Goal: Information Seeking & Learning: Find specific fact

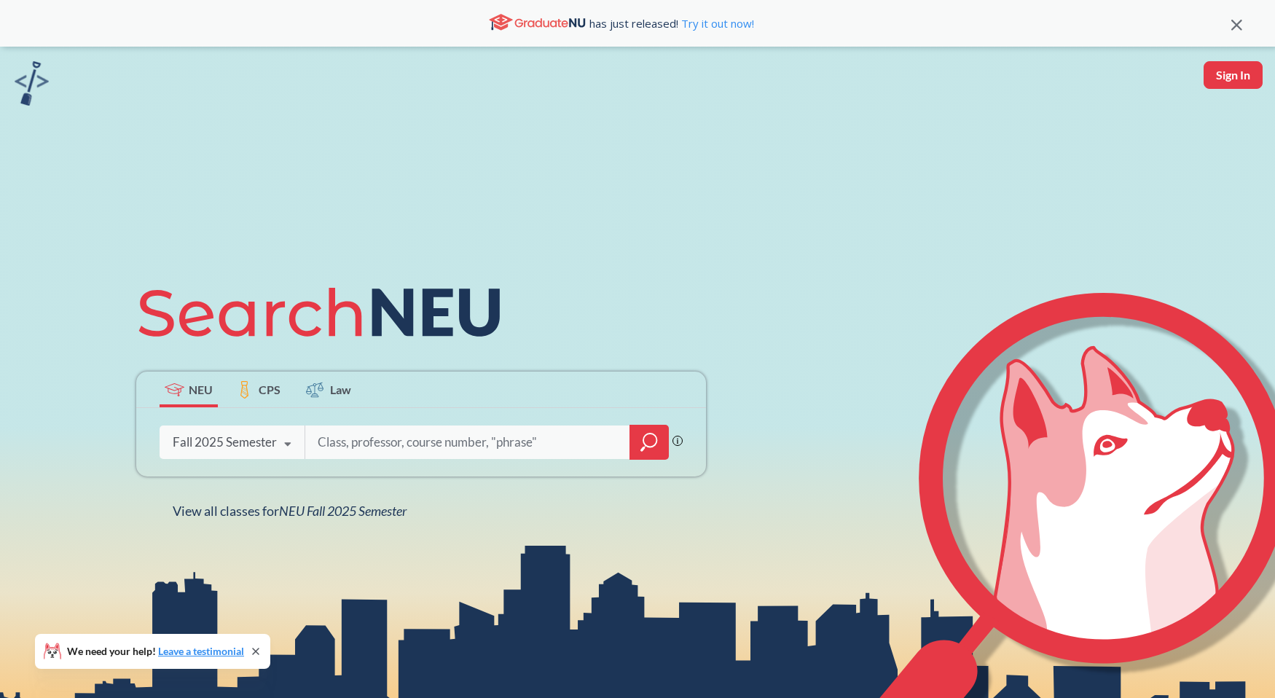
click at [392, 443] on input "search" at bounding box center [467, 442] width 303 height 31
click at [240, 448] on div "Fall 2025 Semester" at bounding box center [225, 442] width 104 height 16
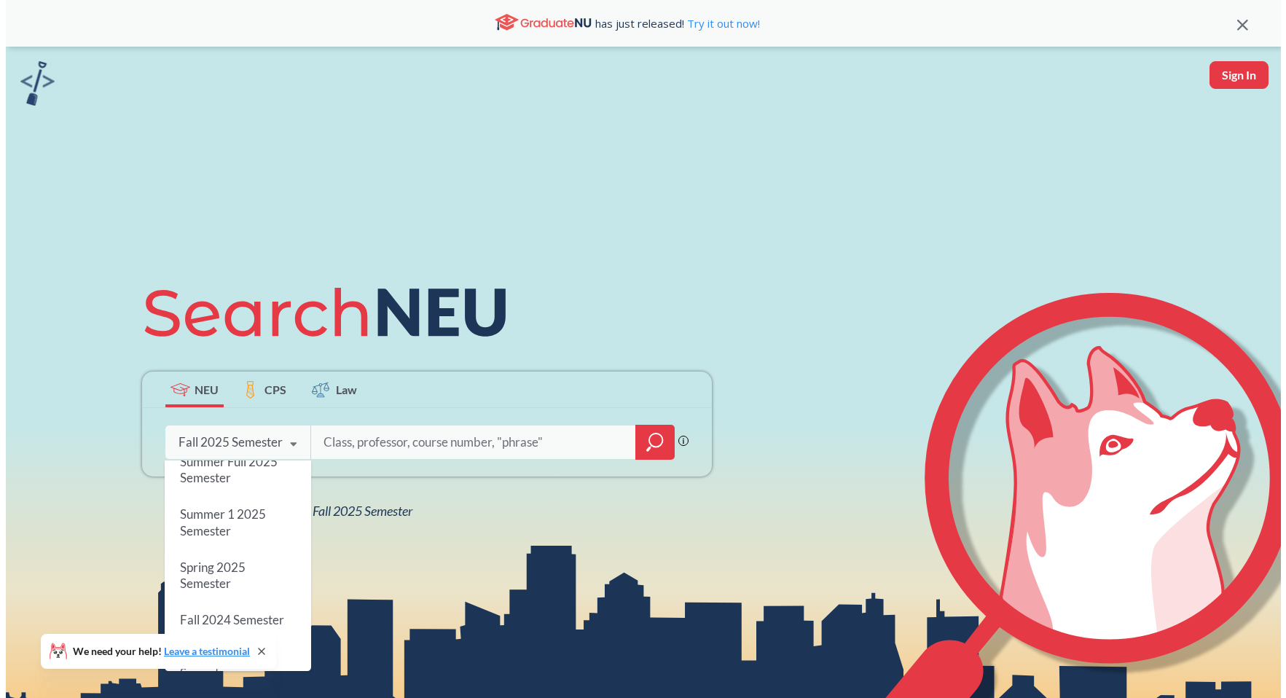
scroll to position [107, 0]
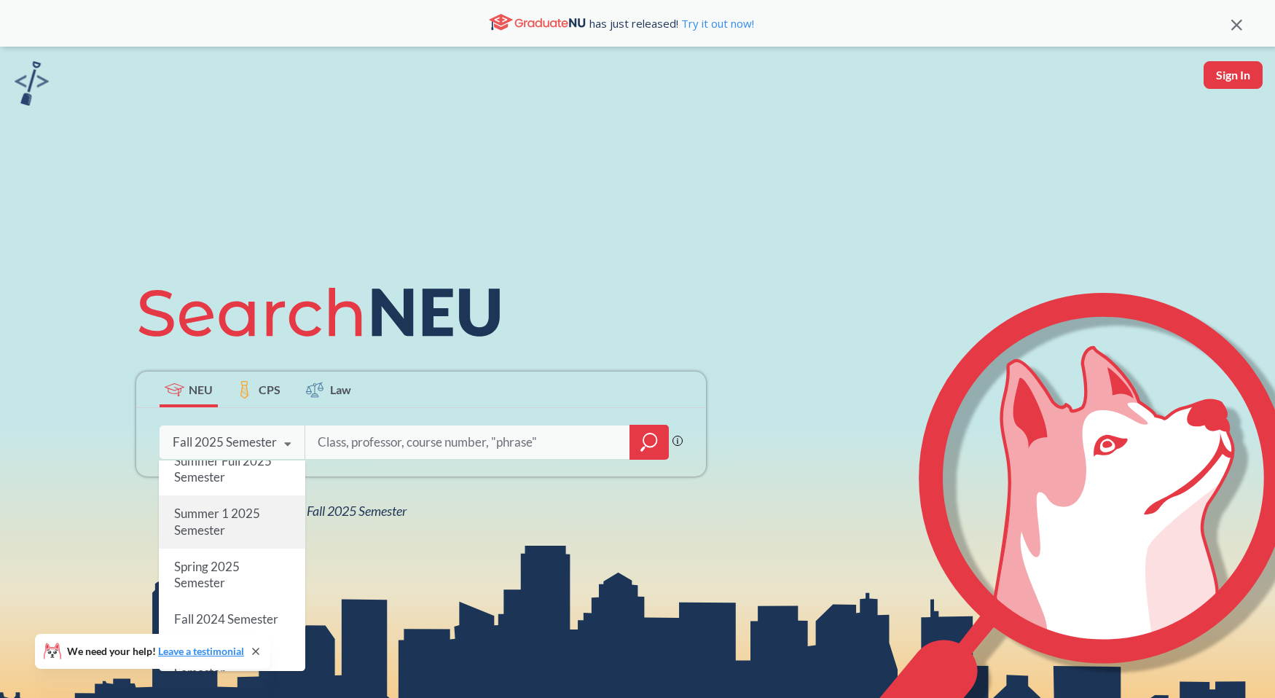
click at [239, 515] on span "Summer 1 2025 Semester" at bounding box center [217, 522] width 86 height 31
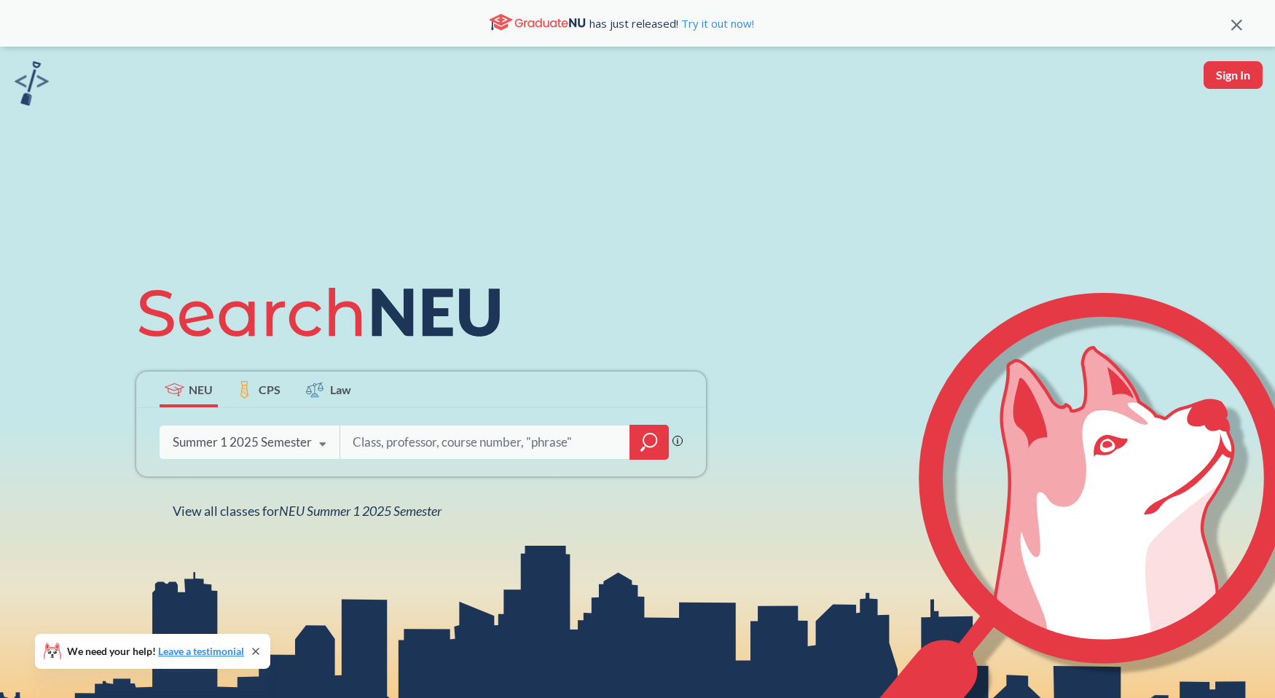
click at [394, 436] on input "search" at bounding box center [485, 442] width 268 height 31
type input "PHTH 6204"
click at [653, 449] on icon "magnifying glass" at bounding box center [649, 442] width 17 height 20
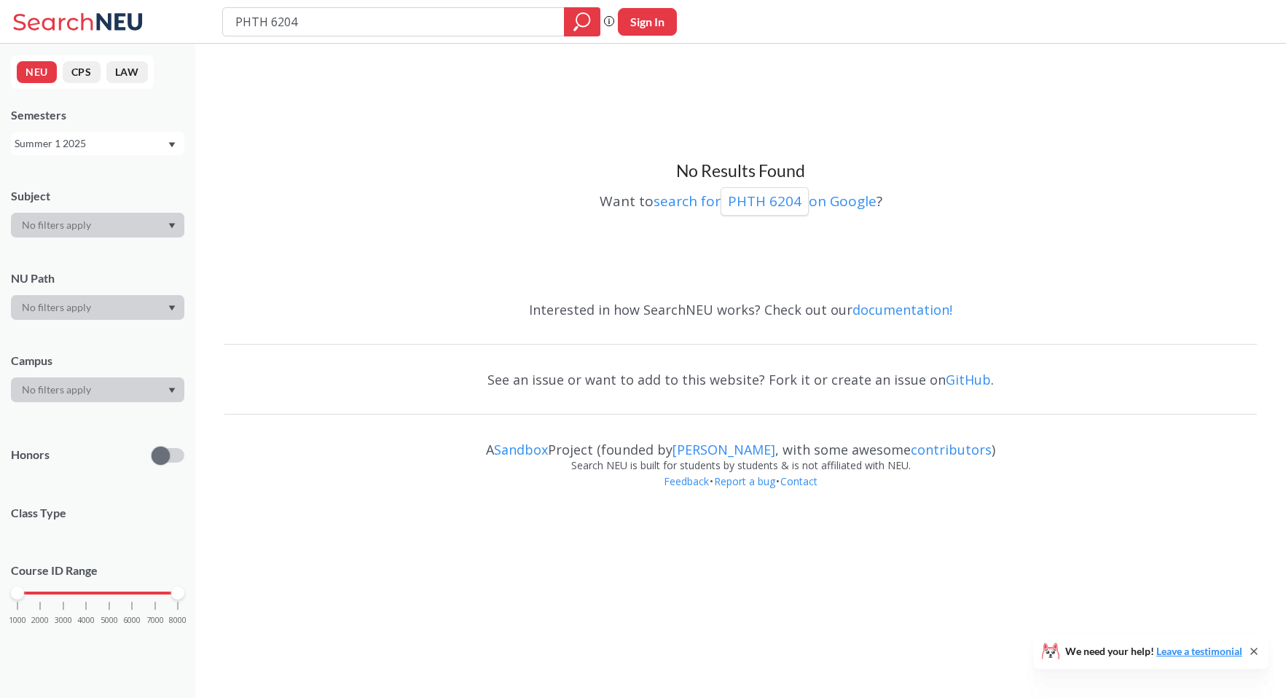
click at [166, 144] on div "Summer 1 2025" at bounding box center [91, 144] width 152 height 16
click at [137, 224] on div "Summer 2 2025" at bounding box center [97, 215] width 173 height 40
click at [162, 137] on div "Summer 2 2025" at bounding box center [91, 144] width 152 height 16
click at [133, 246] on div "Summer Full 2025" at bounding box center [97, 255] width 173 height 40
click at [146, 132] on div "Summer Full 2025" at bounding box center [97, 143] width 173 height 23
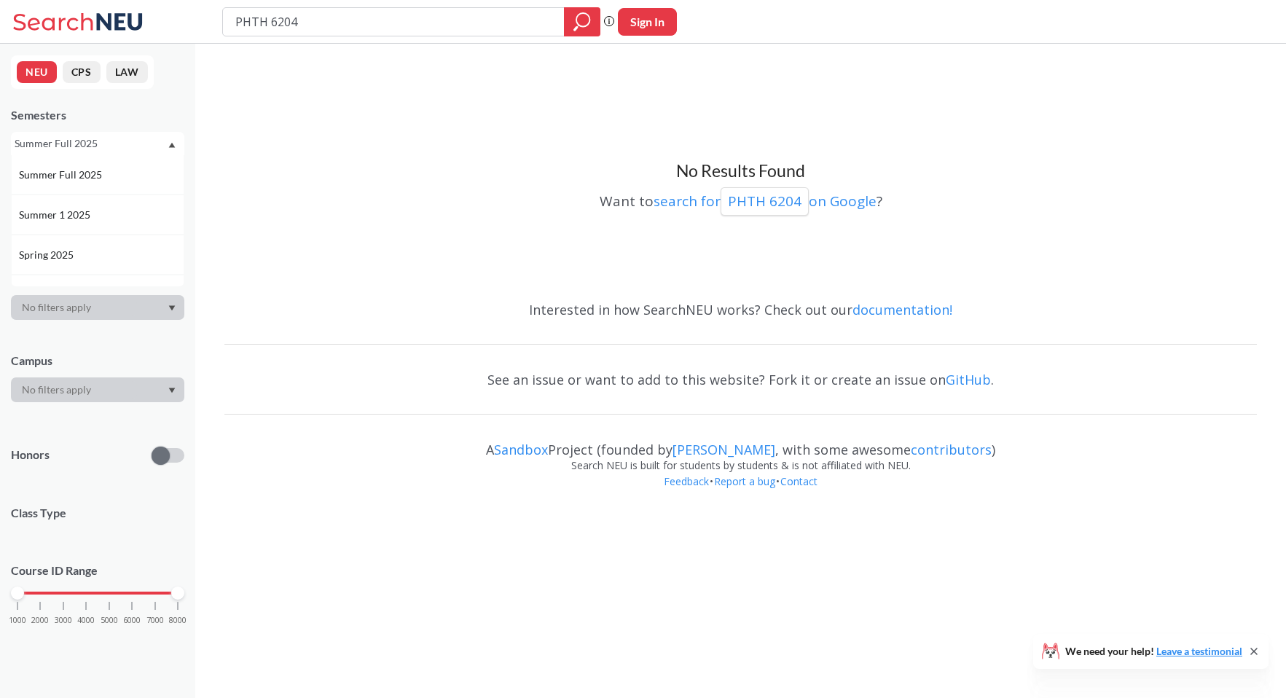
scroll to position [82, 0]
click at [114, 241] on div "Spring 2025" at bounding box center [97, 253] width 173 height 40
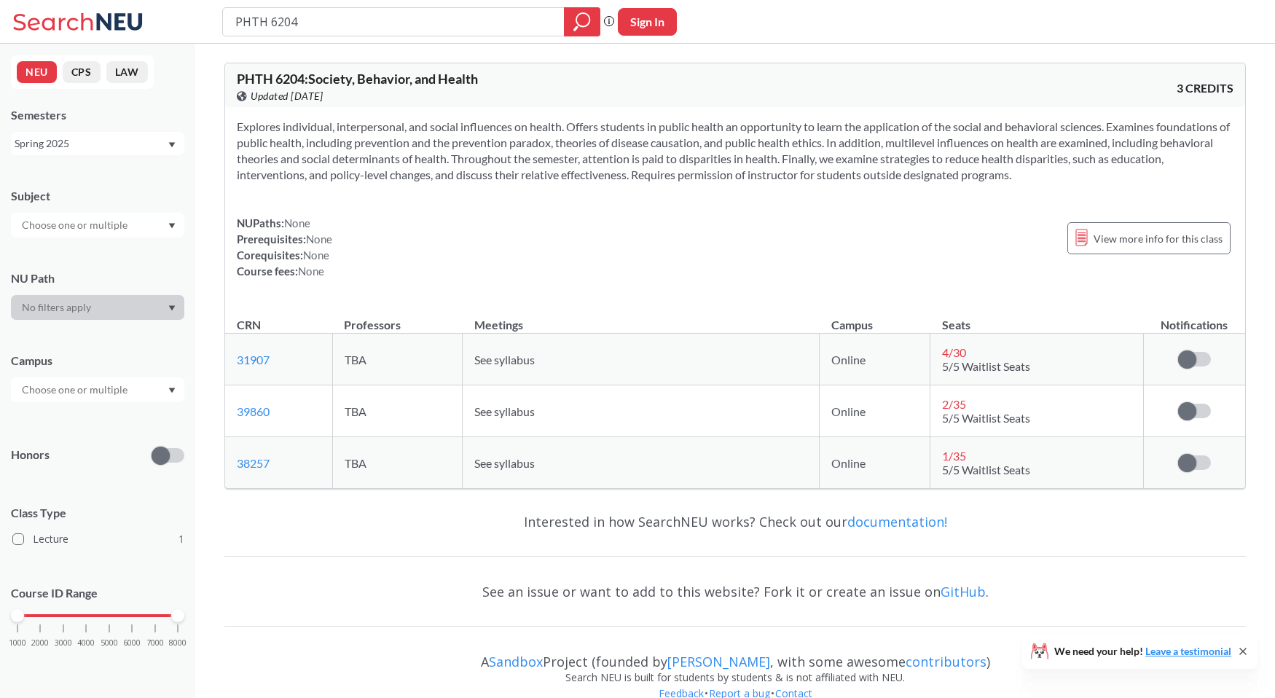
click at [158, 150] on div "Spring 2025" at bounding box center [91, 144] width 152 height 16
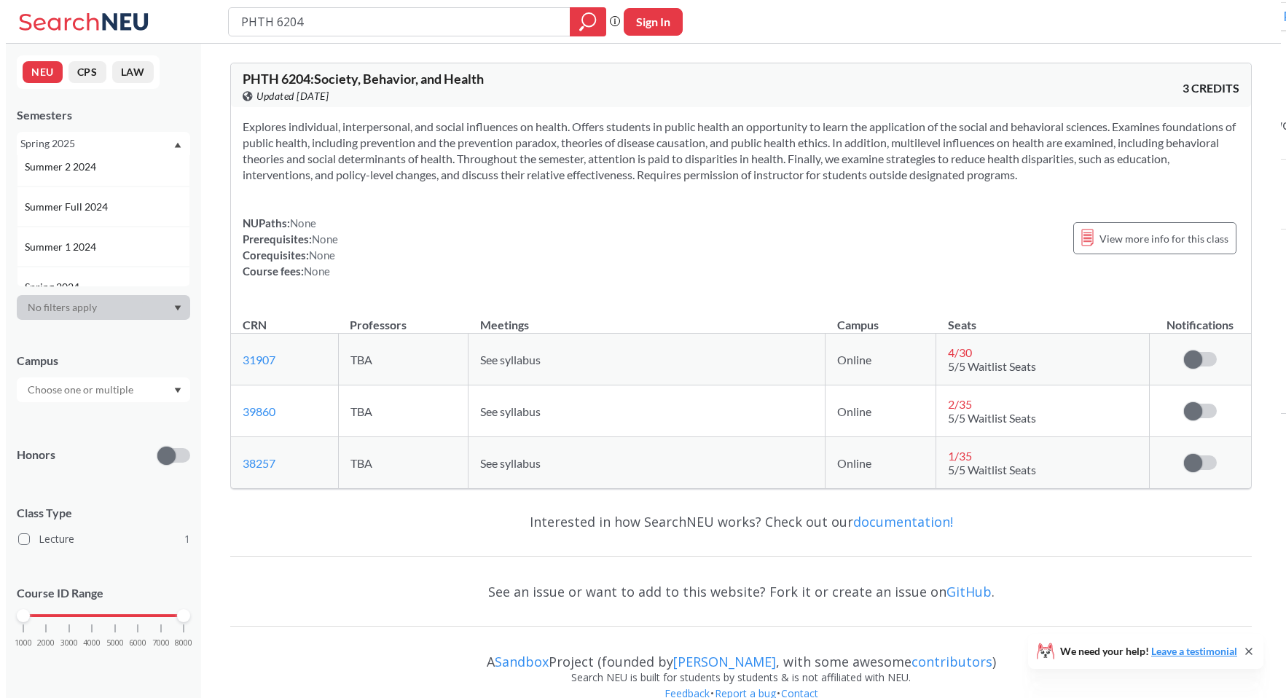
scroll to position [213, 0]
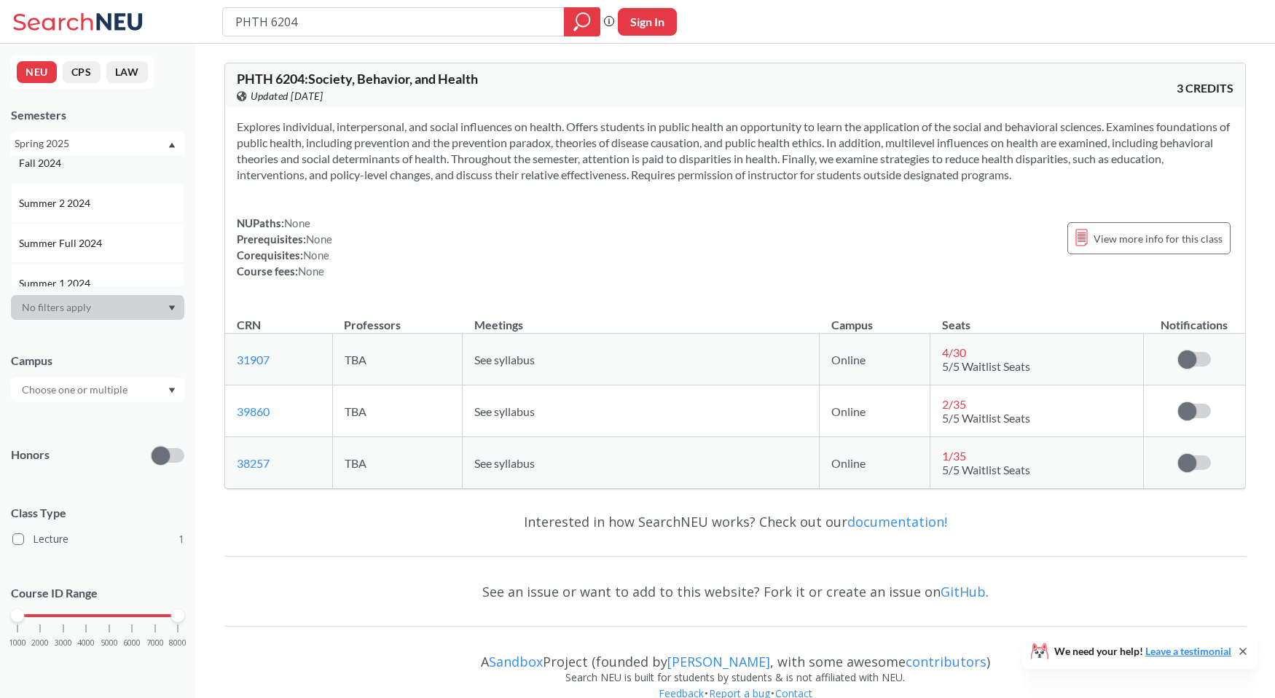
click at [122, 167] on div "Fall 2024" at bounding box center [101, 163] width 165 height 16
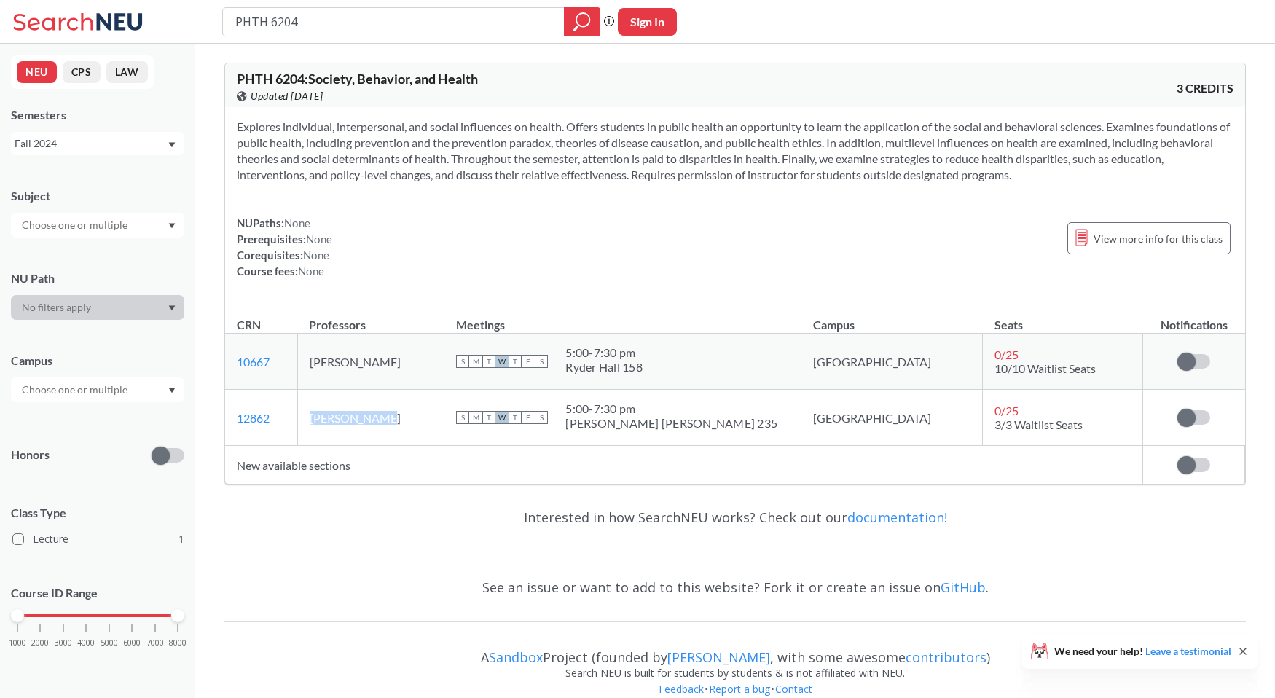
drag, startPoint x: 411, startPoint y: 418, endPoint x: 355, endPoint y: 346, distance: 90.8
click at [318, 418] on tr "12862 View this section on Banner. [PERSON_NAME] S M T W T F S 5:00 - 7:30 pm […" at bounding box center [735, 418] width 1020 height 56
copy tr "View this section on Banner. [PERSON_NAME]"
